Goal: Task Accomplishment & Management: Manage account settings

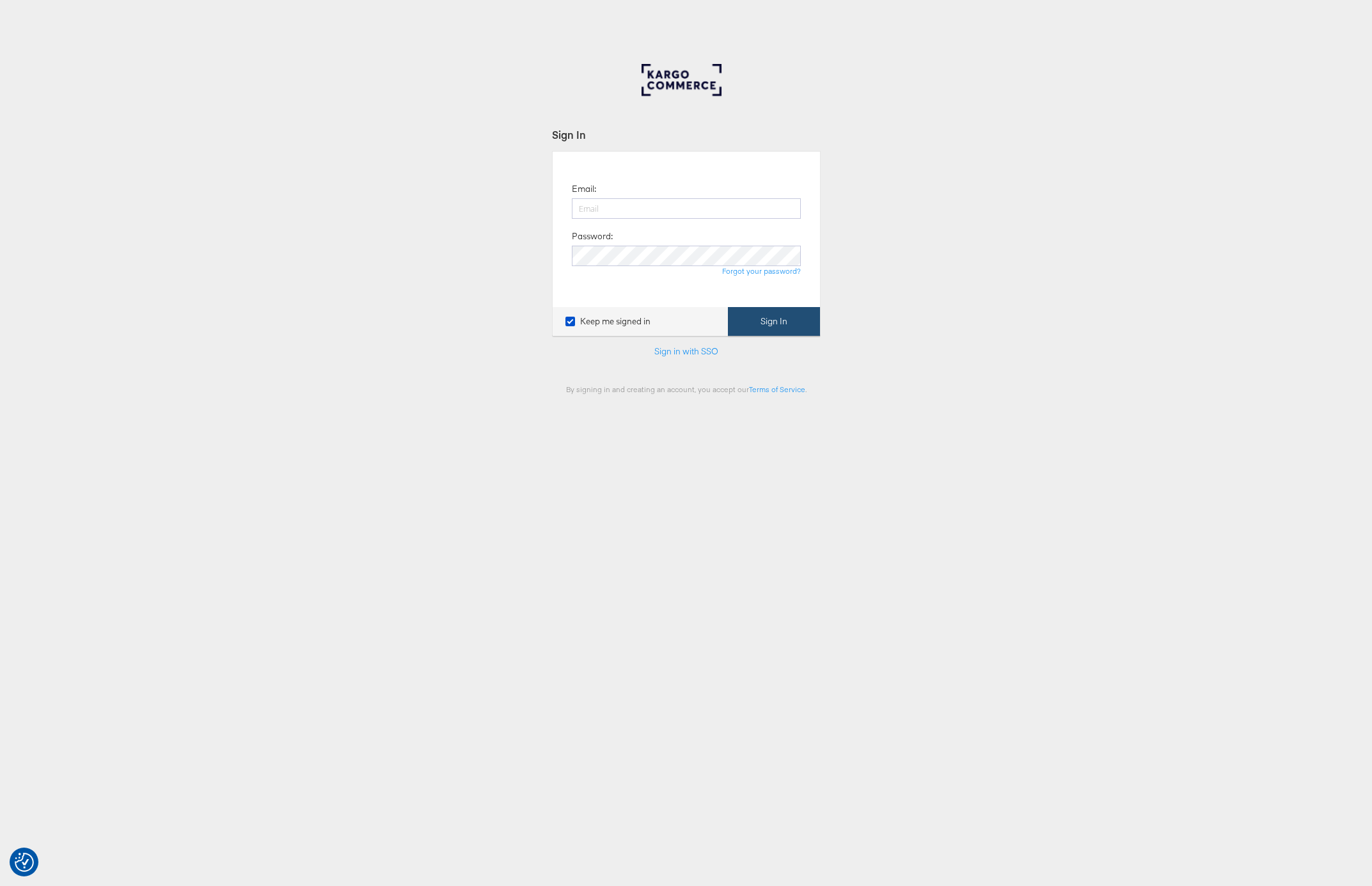
type input "adam.mcgilvray@kargo.com"
click at [785, 324] on button "Sign In" at bounding box center [774, 321] width 92 height 29
type input "223902"
click at [766, 300] on button "Continue" at bounding box center [793, 315] width 54 height 29
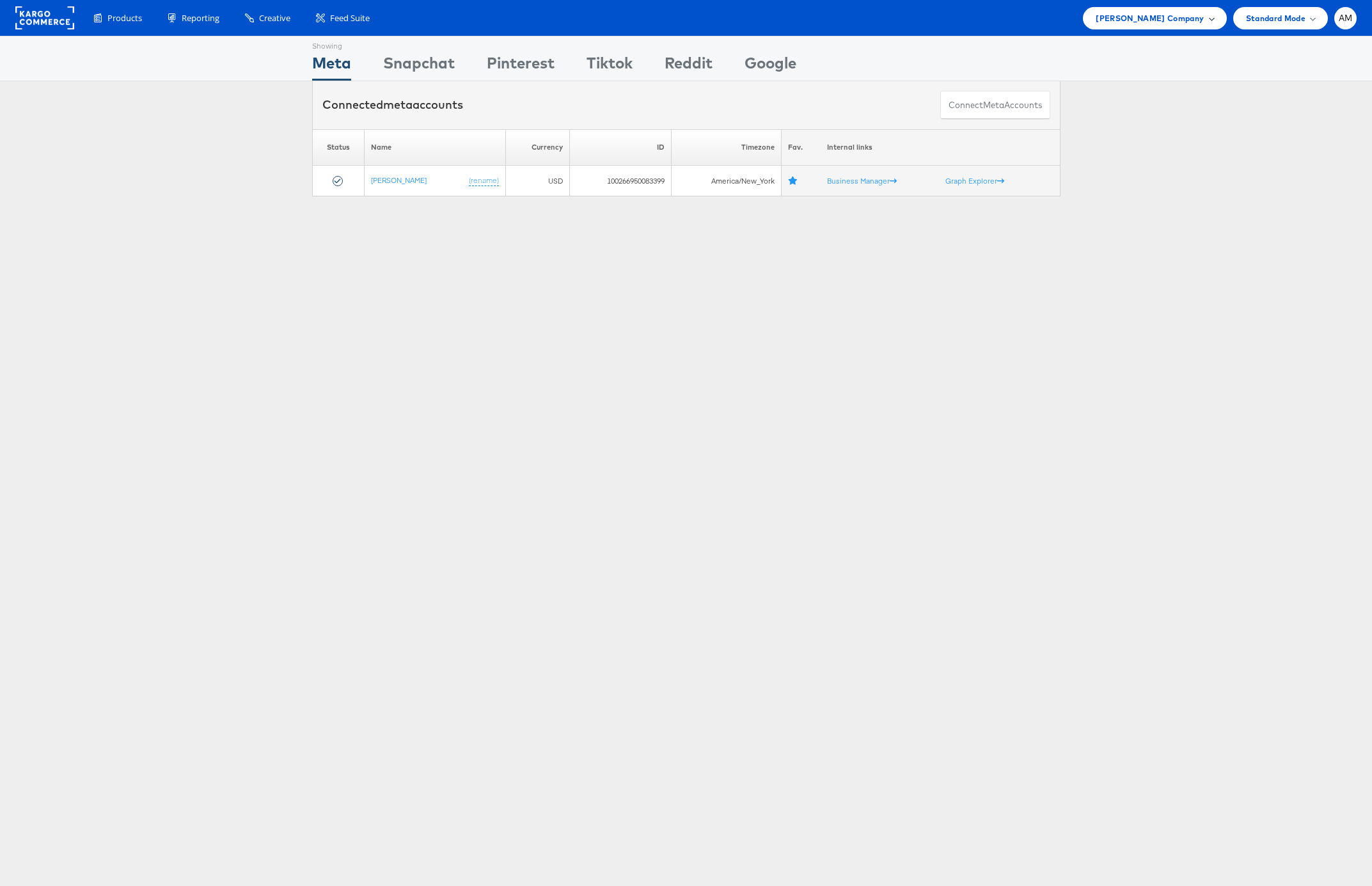
click at [1149, 19] on span "Steve Madden Company" at bounding box center [1150, 18] width 108 height 13
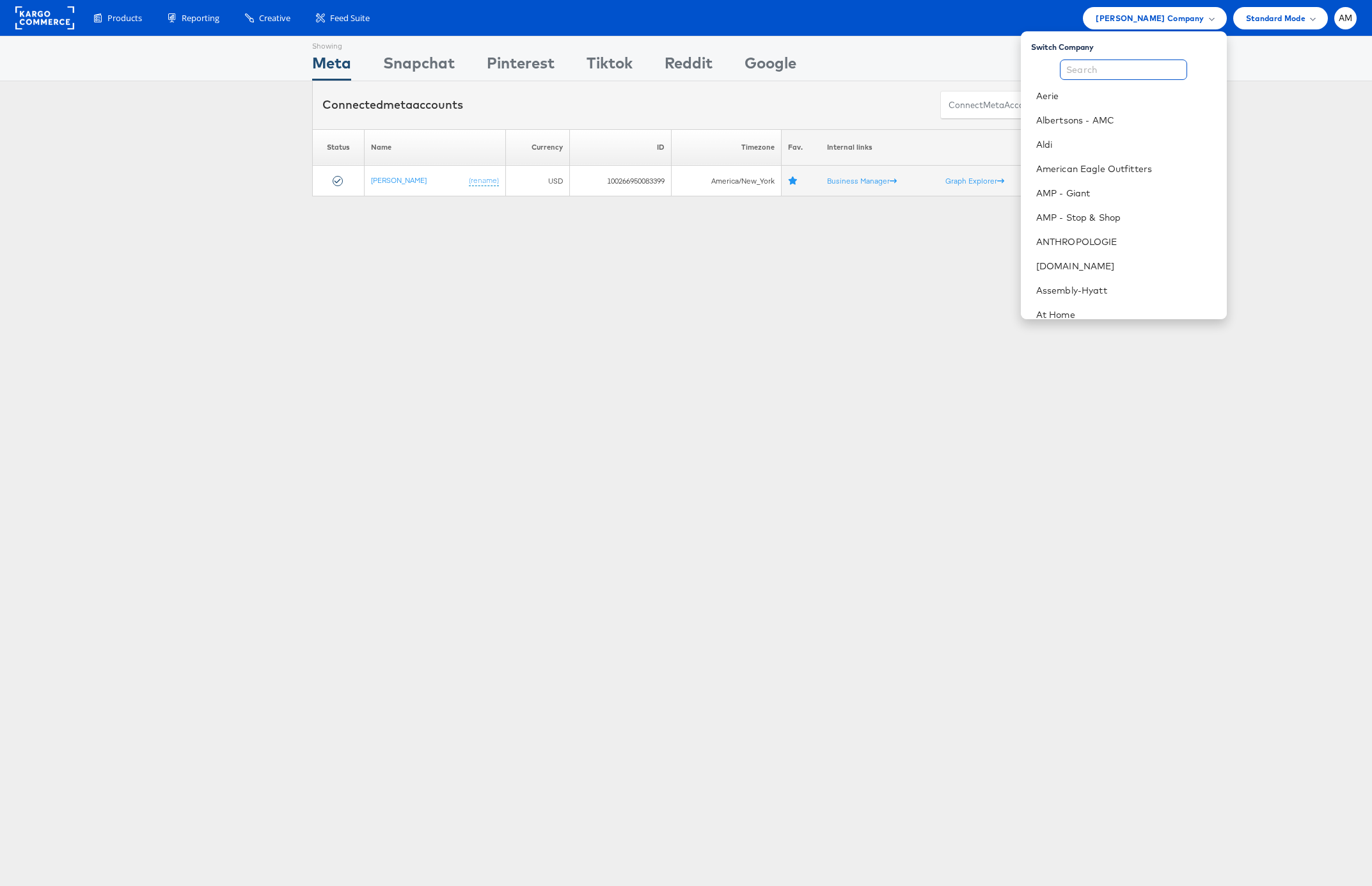
click at [1097, 68] on input "text" at bounding box center [1124, 70] width 127 height 20
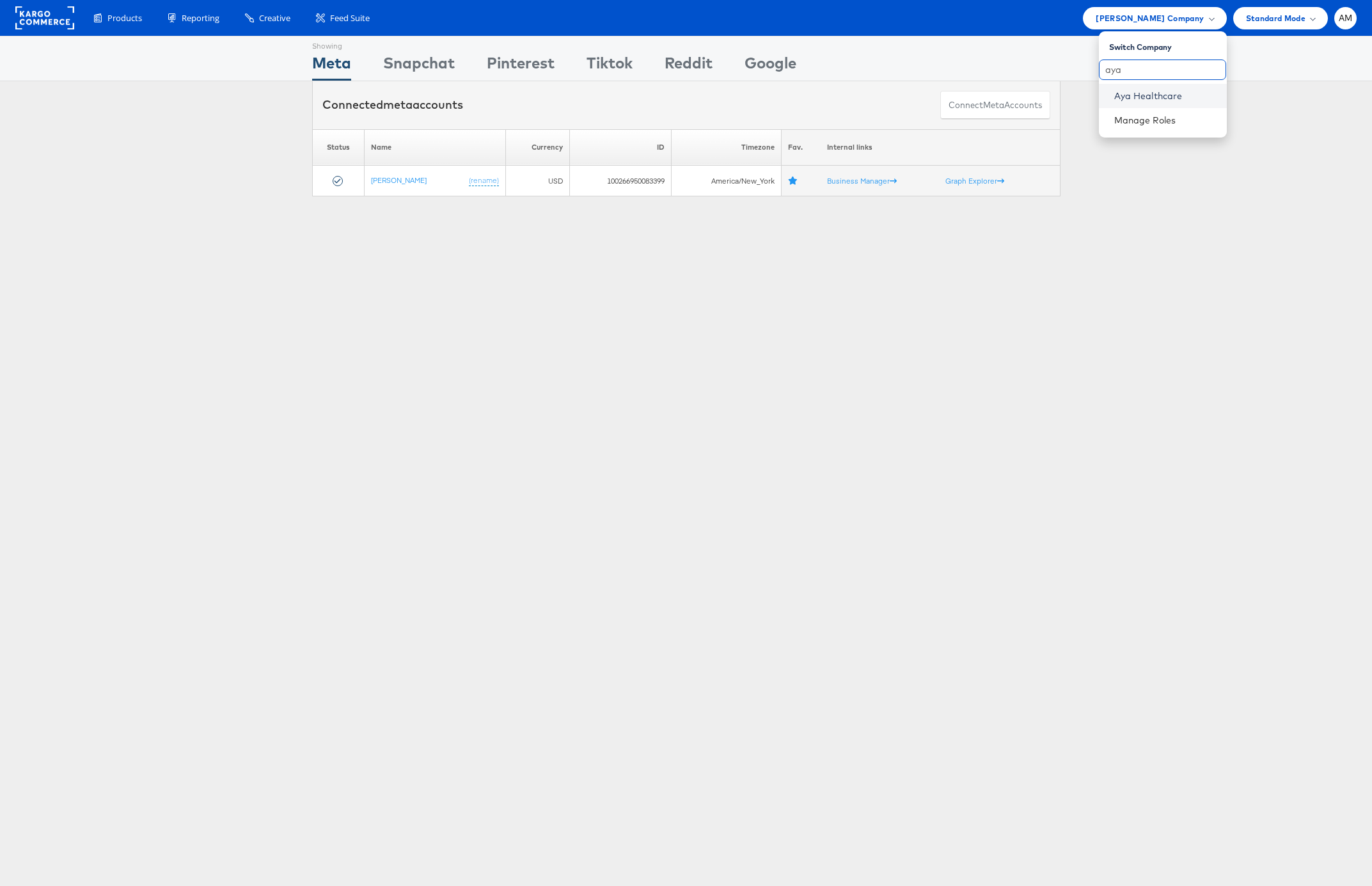
type input "aya"
click at [1152, 94] on link "Aya Healthcare" at bounding box center [1166, 95] width 103 height 12
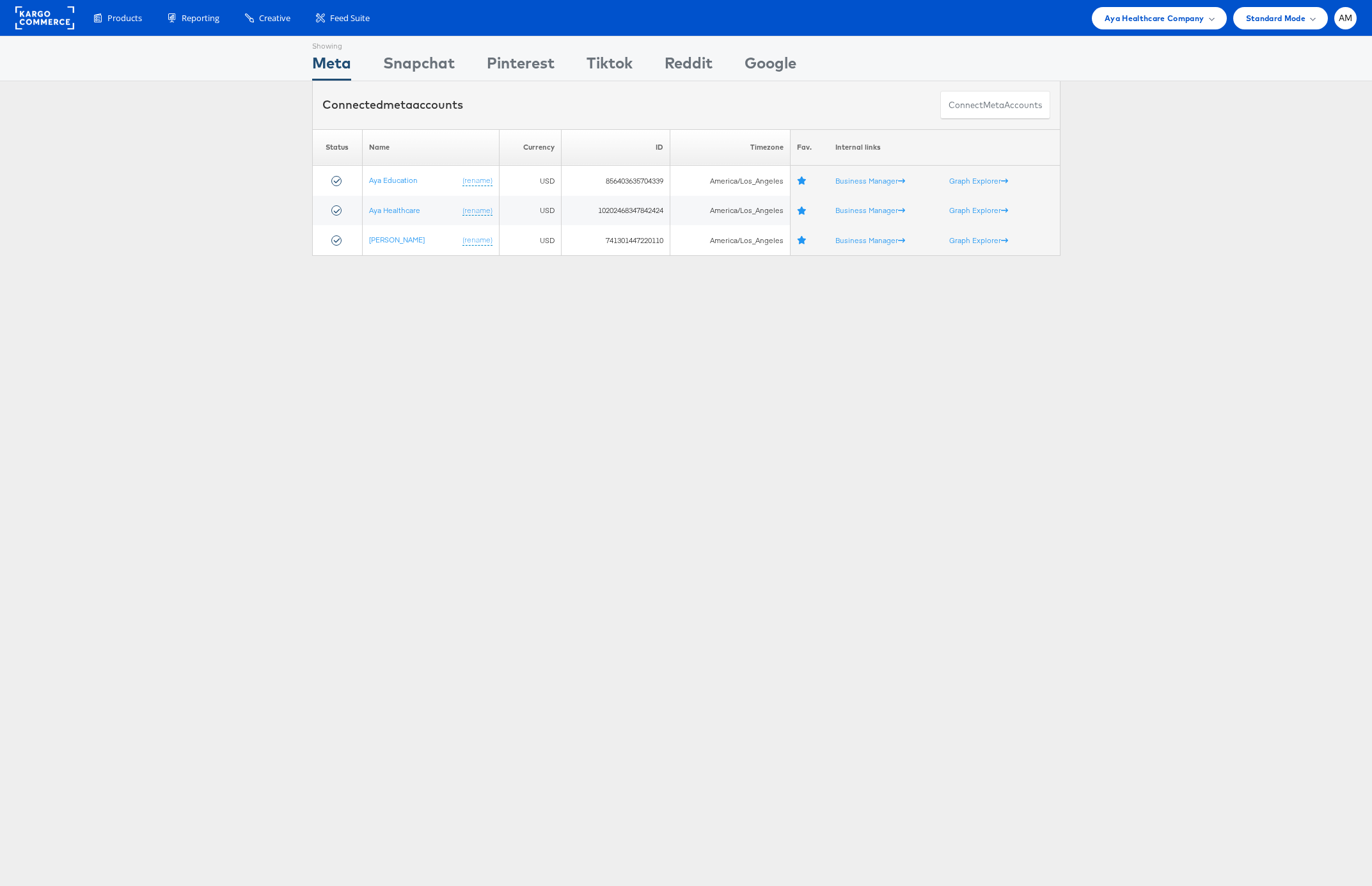
click at [150, 115] on div "Connected meta accounts Connect meta Accounts" at bounding box center [686, 105] width 1372 height 48
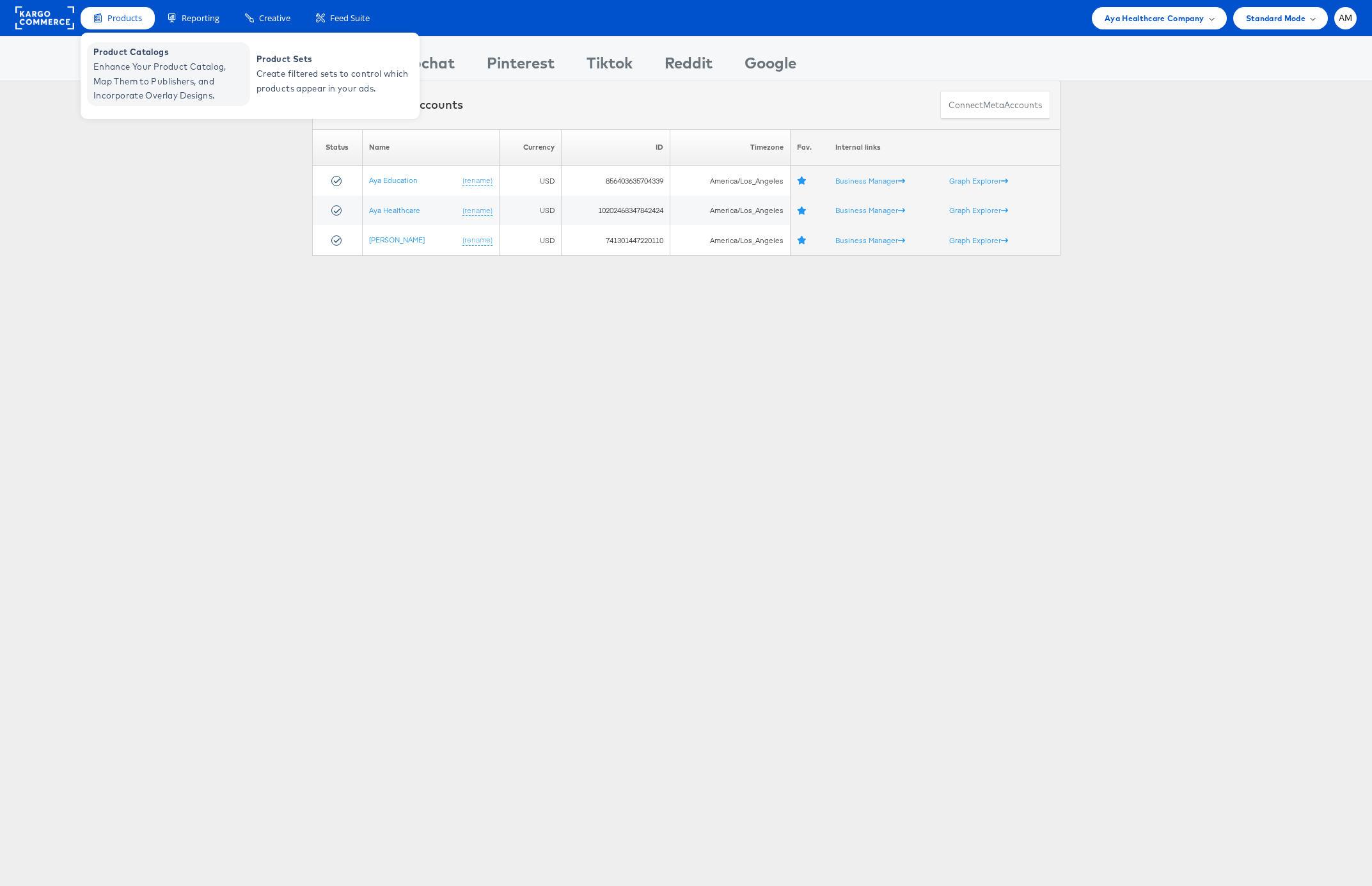
click at [133, 62] on span "Enhance Your Product Catalog, Map Them to Publishers, and Incorporate Overlay D…" at bounding box center [170, 81] width 154 height 43
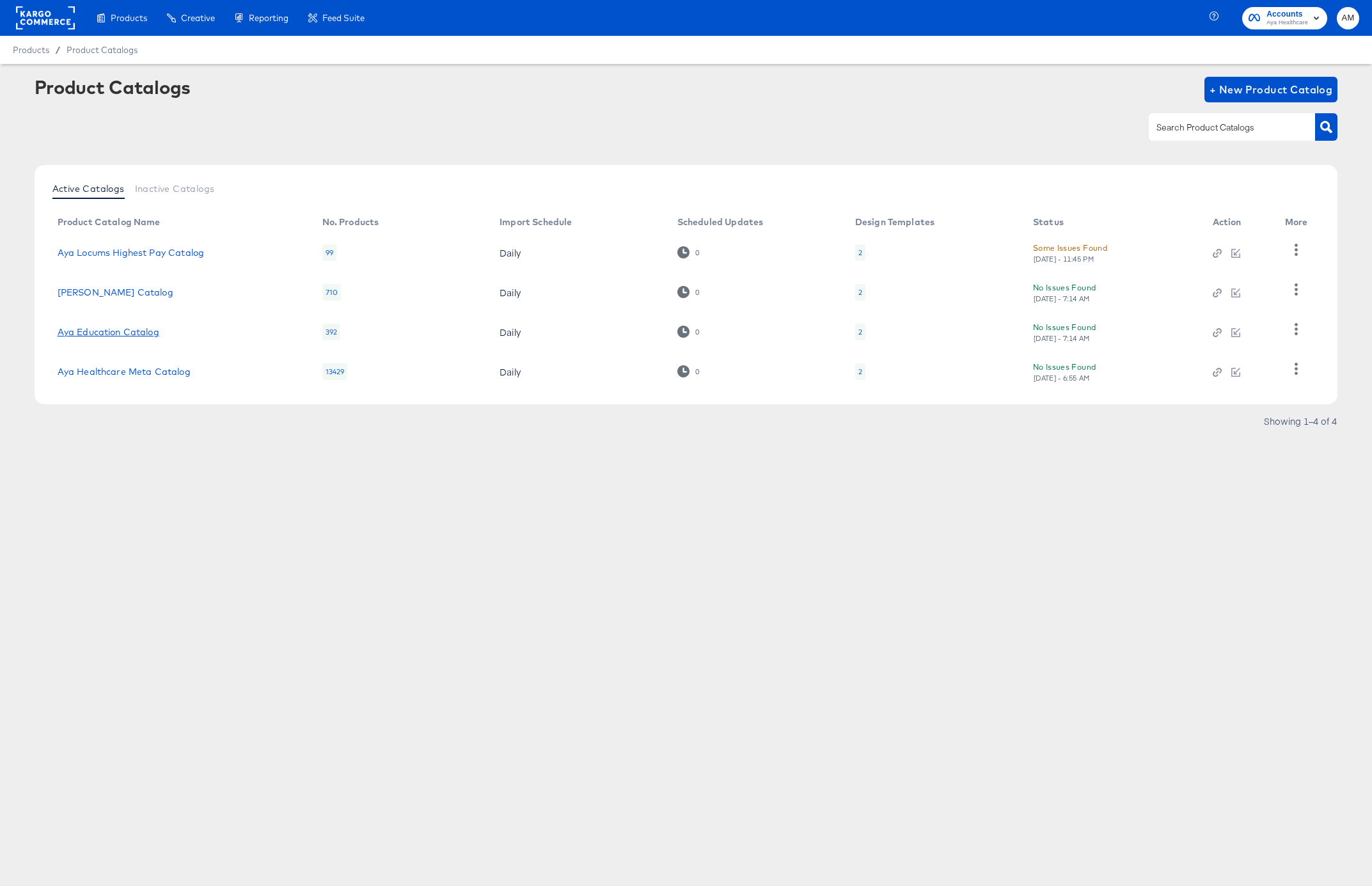
click at [130, 331] on link "Aya Education Catalog" at bounding box center [108, 332] width 102 height 11
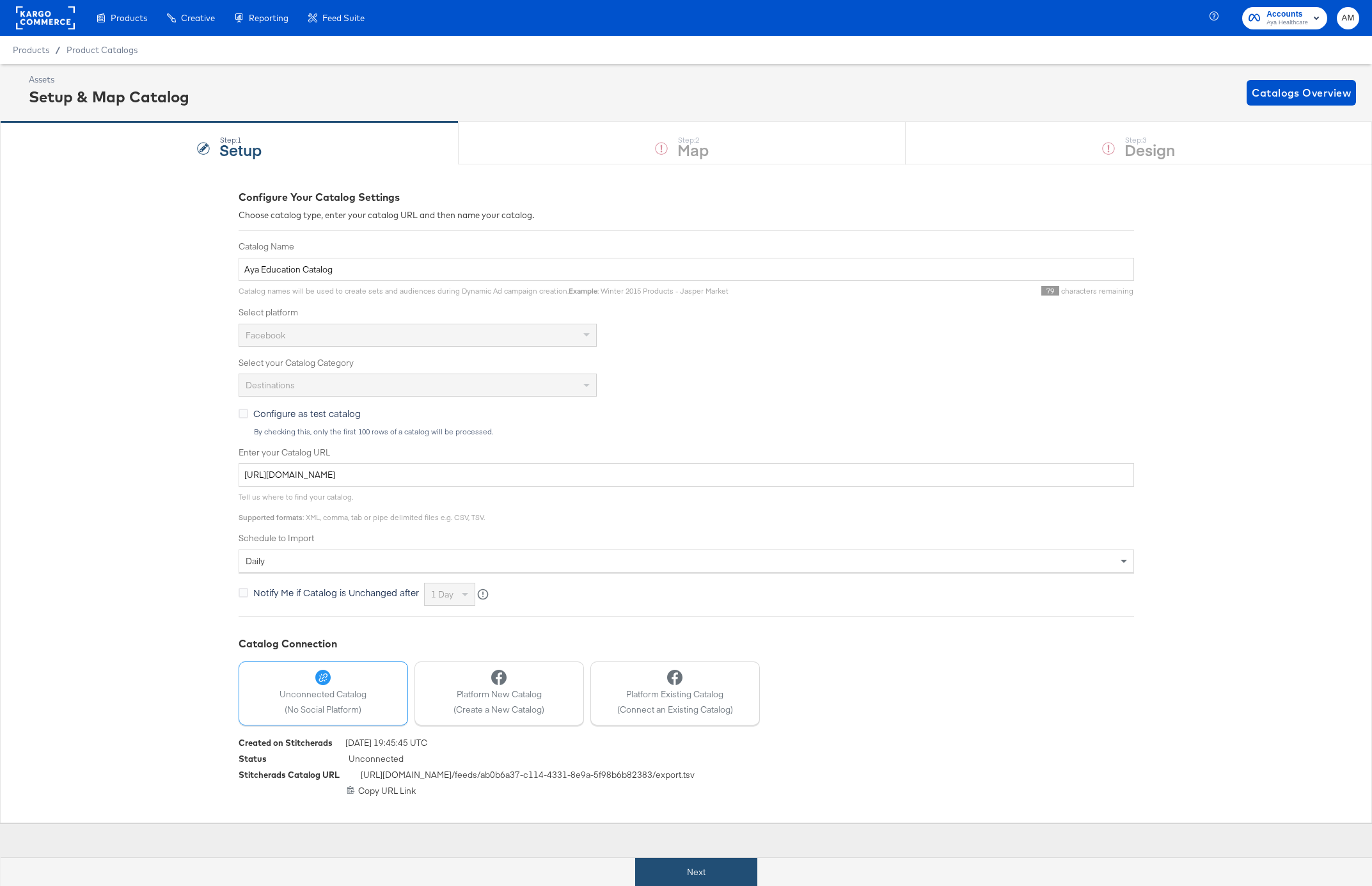
click at [677, 874] on button "Next" at bounding box center [697, 872] width 122 height 29
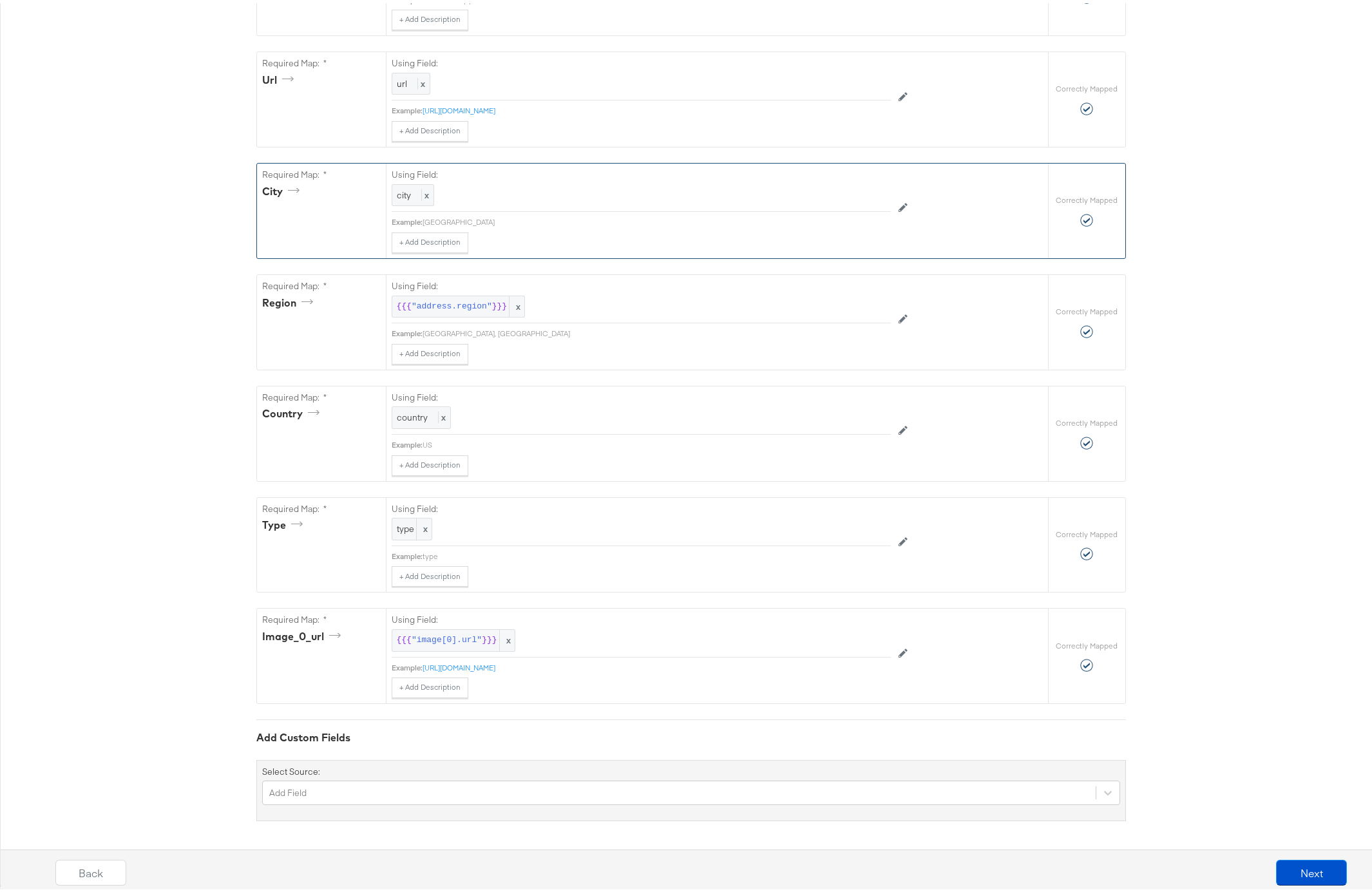
scroll to position [39, 0]
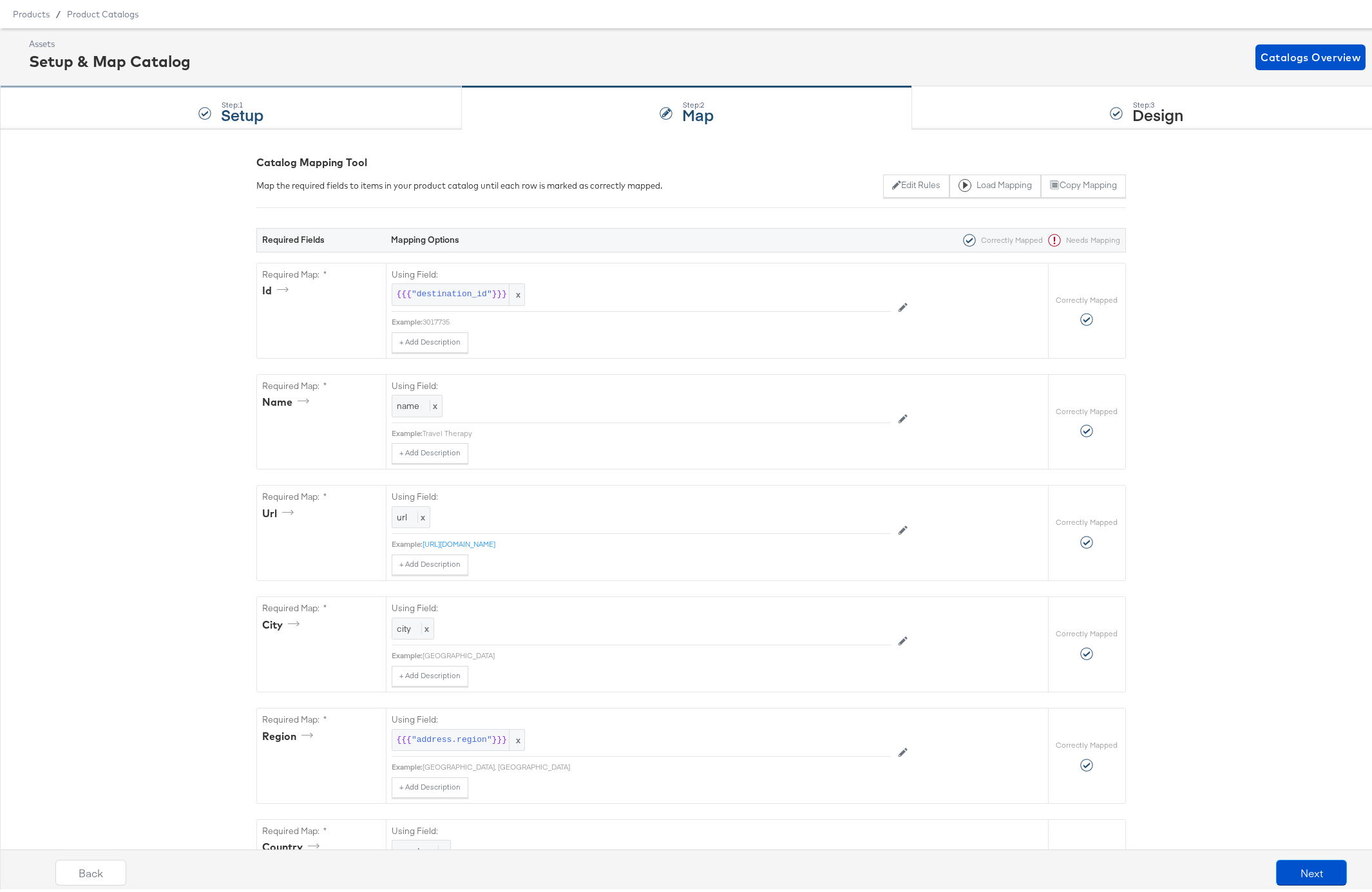
click at [314, 103] on div "Step: 1 Setup" at bounding box center [231, 105] width 462 height 42
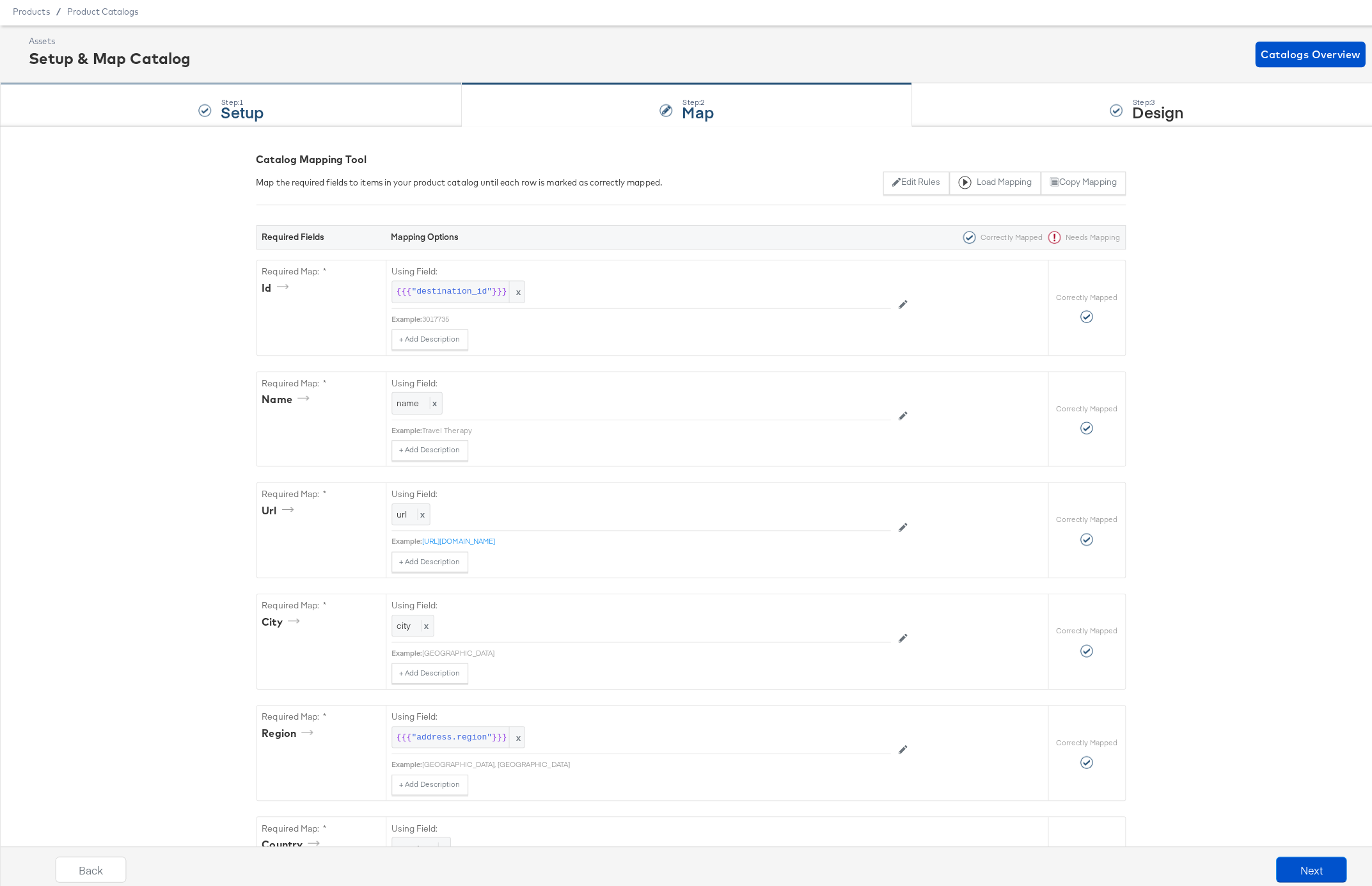
scroll to position [0, 0]
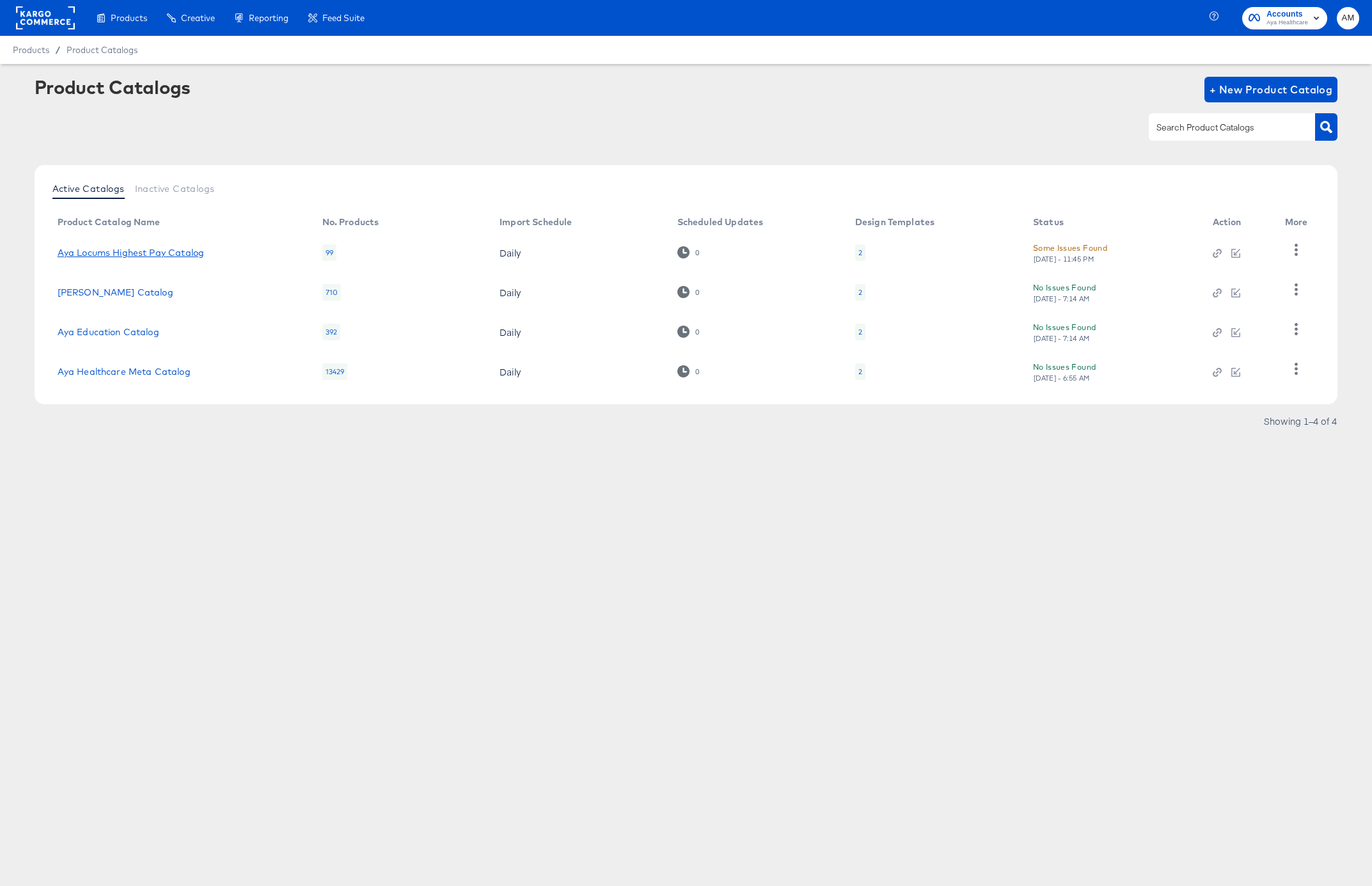
click at [160, 251] on link "Aya Locums Highest Pay Catalog" at bounding box center [131, 253] width 147 height 11
click at [135, 291] on link "Aya Locums Catalog" at bounding box center [116, 292] width 116 height 11
click at [154, 370] on link "Aya Healthcare Meta Catalog" at bounding box center [124, 372] width 133 height 11
click at [118, 330] on link "Aya Education Catalog" at bounding box center [108, 332] width 102 height 11
